Goal: Task Accomplishment & Management: Manage account settings

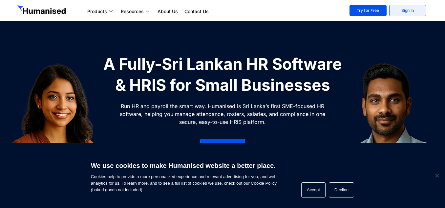
click at [417, 10] on link "Sign In" at bounding box center [407, 10] width 37 height 11
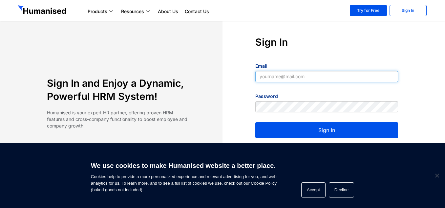
click at [286, 77] on input "Email" at bounding box center [326, 76] width 143 height 11
type input "[EMAIL_ADDRESS][DOMAIN_NAME]"
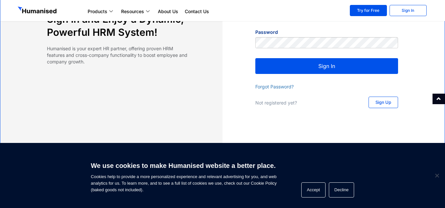
scroll to position [64, 0]
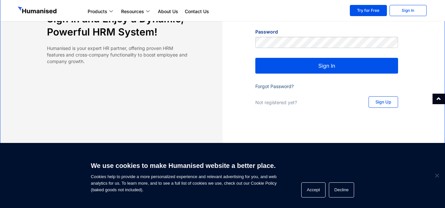
click at [278, 87] on link "Forgot Password?" at bounding box center [274, 86] width 38 height 6
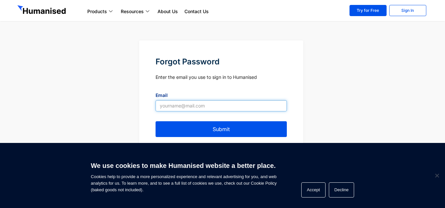
click at [193, 107] on input "Email" at bounding box center [220, 105] width 131 height 11
type input "[EMAIL_ADDRESS][DOMAIN_NAME]"
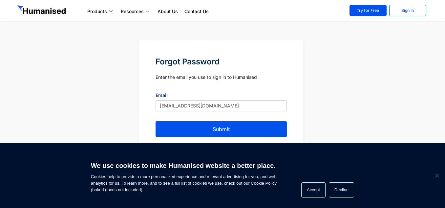
click at [219, 129] on button "Submit" at bounding box center [220, 129] width 131 height 16
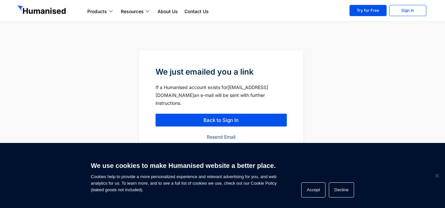
click at [215, 135] on link "Resend Email" at bounding box center [221, 137] width 29 height 6
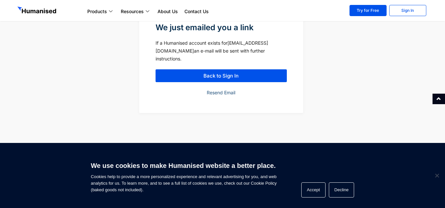
scroll to position [33, 0]
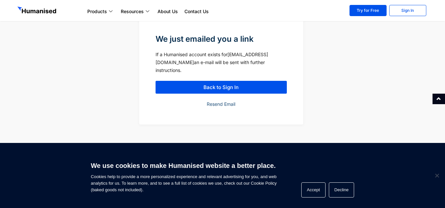
click at [222, 103] on link "Resend Email" at bounding box center [221, 104] width 29 height 6
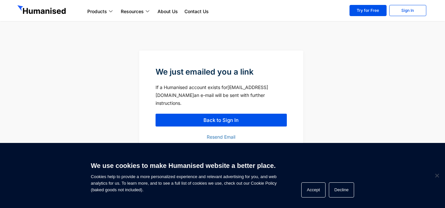
click at [226, 114] on link "Back to Sign In" at bounding box center [220, 119] width 131 height 13
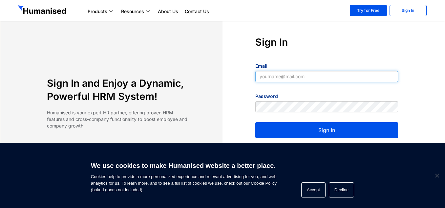
click at [291, 77] on input "Email" at bounding box center [326, 76] width 143 height 11
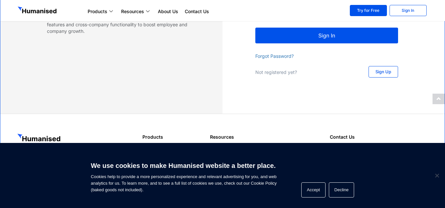
scroll to position [98, 0]
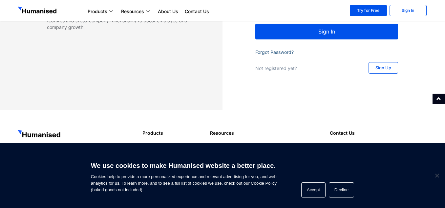
click at [273, 53] on link "Forgot Password?" at bounding box center [274, 52] width 38 height 6
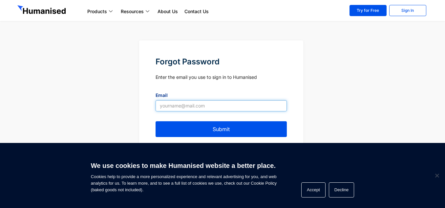
click at [208, 107] on input "Email" at bounding box center [220, 105] width 131 height 11
type input "[EMAIL_ADDRESS][DOMAIN_NAME]"
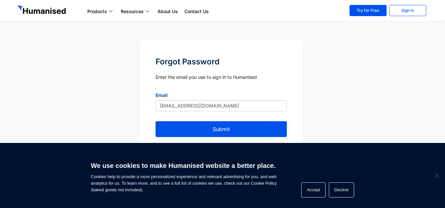
click at [211, 126] on button "Submit" at bounding box center [220, 129] width 131 height 16
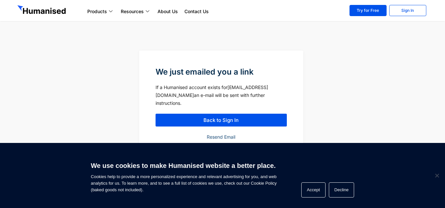
click at [220, 138] on link "Resend Email" at bounding box center [221, 137] width 29 height 6
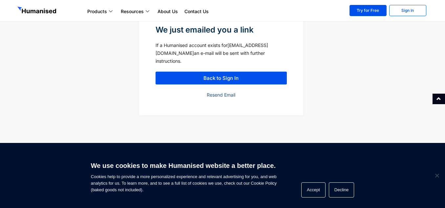
scroll to position [41, 0]
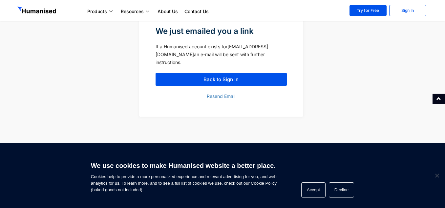
click at [217, 93] on div "Resend Email" at bounding box center [220, 96] width 131 height 8
click at [217, 97] on link "Resend Email" at bounding box center [221, 96] width 29 height 6
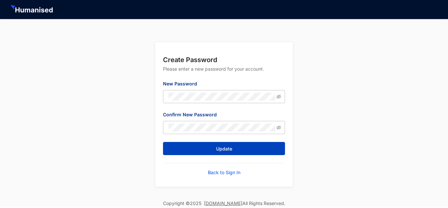
click at [225, 147] on span "Update" at bounding box center [224, 148] width 16 height 7
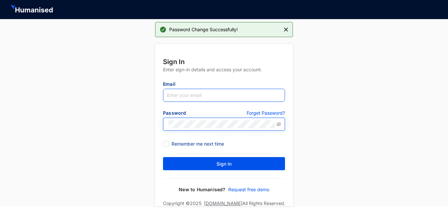
type input "[EMAIL_ADDRESS][DOMAIN_NAME]"
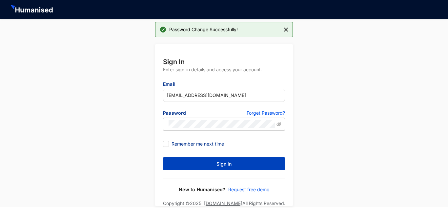
click at [221, 163] on span "Sign In" at bounding box center [223, 163] width 15 height 7
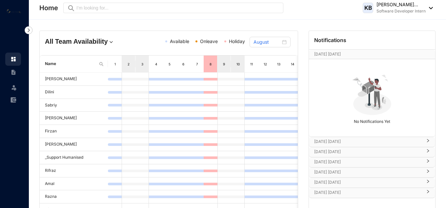
click at [27, 28] on img at bounding box center [29, 30] width 8 height 8
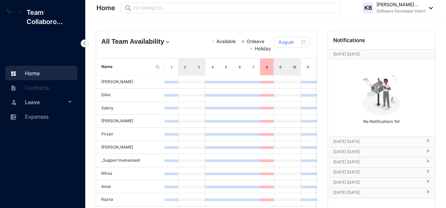
click at [43, 102] on span "Leave" at bounding box center [45, 101] width 41 height 13
click at [43, 116] on link "Leave Requests" at bounding box center [39, 118] width 41 height 6
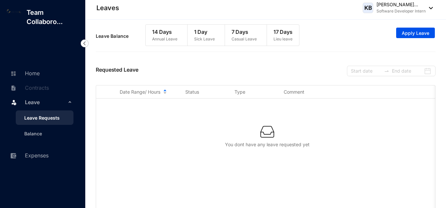
click at [398, 4] on p "Krishantha Bandara Somara..." at bounding box center [401, 4] width 49 height 7
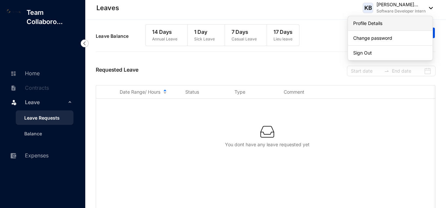
click at [375, 26] on link "Profile Details" at bounding box center [390, 23] width 74 height 7
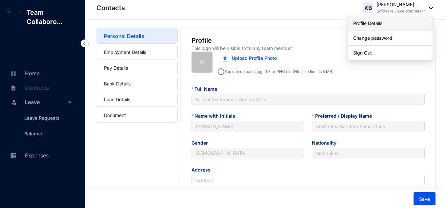
type input "2001-01-08"
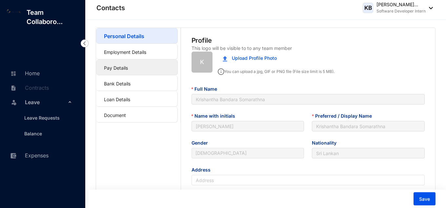
click at [112, 68] on link "Pay Details" at bounding box center [116, 68] width 24 height 6
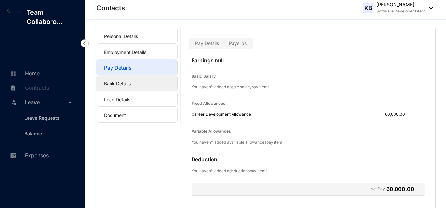
click at [131, 84] on link "Bank Details" at bounding box center [117, 84] width 27 height 6
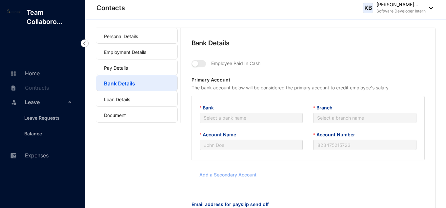
type input "BMKB SOMARATHNE"
type input "93561803"
type input "[EMAIL_ADDRESS][DOMAIN_NAME]"
click at [128, 67] on link "Pay Details" at bounding box center [116, 68] width 24 height 6
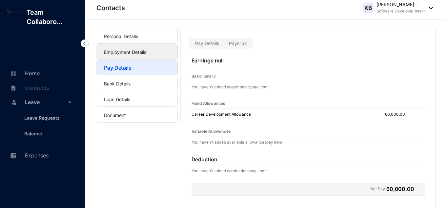
click at [138, 49] on link "Employment Details" at bounding box center [125, 52] width 42 height 6
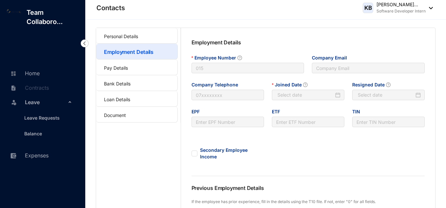
type input "2025-08-11"
type input "Invalid Date"
